Goal: Navigation & Orientation: Find specific page/section

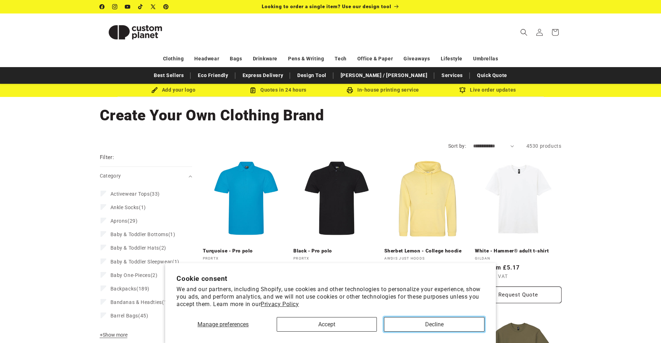
click at [438, 327] on button "Decline" at bounding box center [434, 324] width 100 height 15
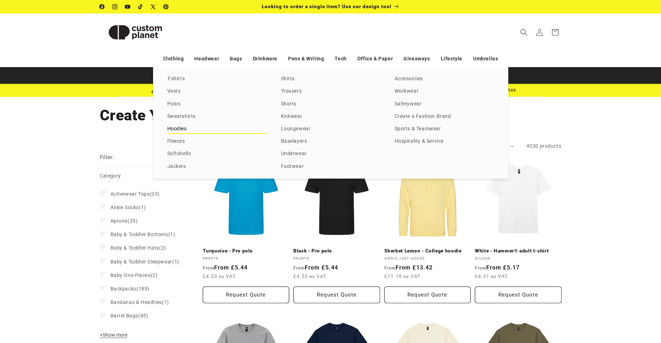
click at [188, 129] on link "Hoodies" at bounding box center [216, 129] width 99 height 10
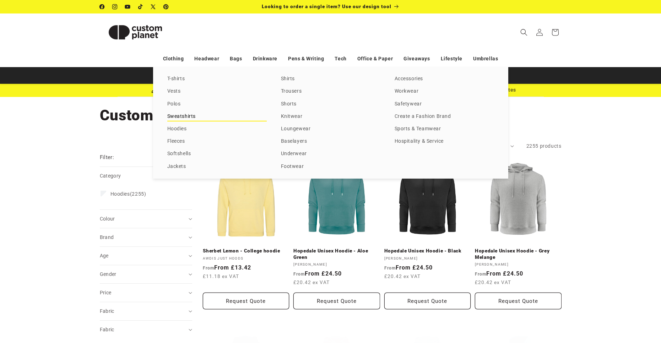
click at [176, 116] on link "Sweatshirts" at bounding box center [216, 117] width 99 height 10
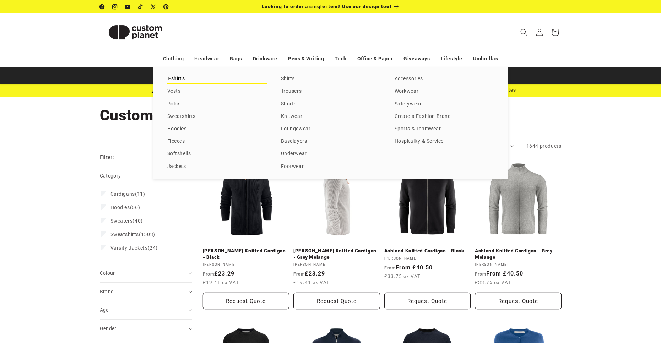
click at [178, 77] on link "T-shirts" at bounding box center [216, 79] width 99 height 10
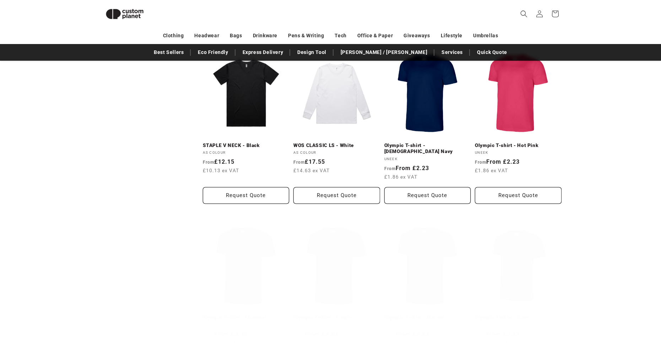
scroll to position [629, 0]
